Goal: Transaction & Acquisition: Subscribe to service/newsletter

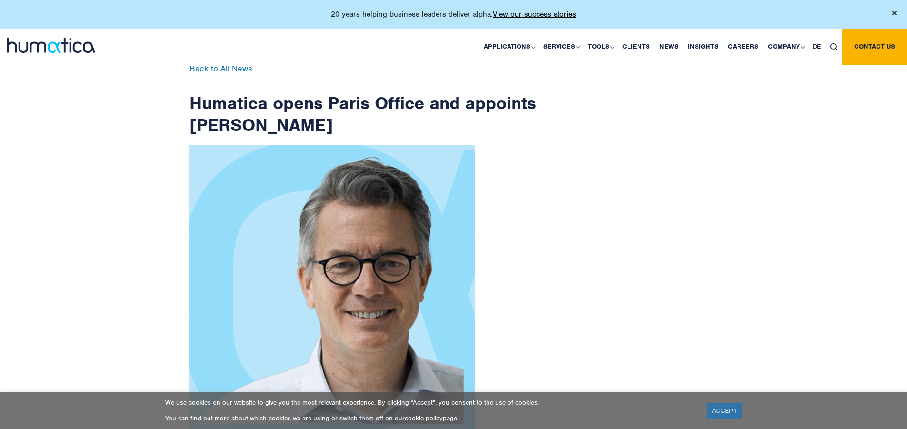
scroll to position [1519, 0]
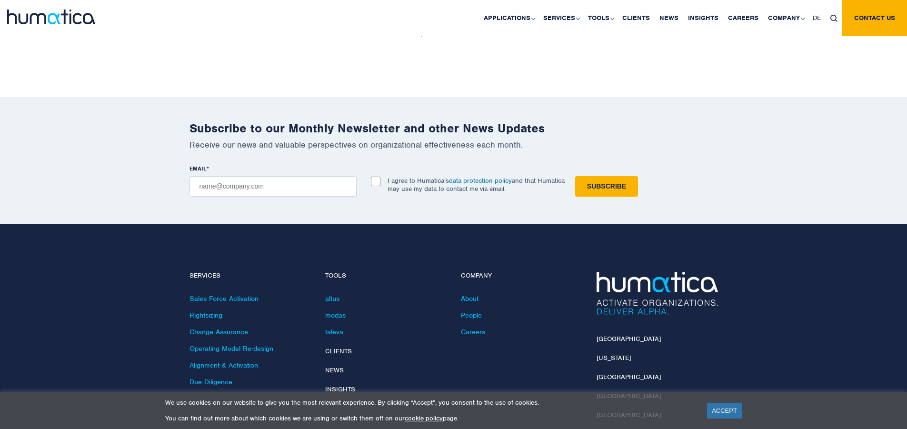
checkbox input "true"
type input "[EMAIL_ADDRESS][DOMAIN_NAME]"
click at [575, 176] on input "Subscribe" at bounding box center [606, 186] width 63 height 20
